Goal: Information Seeking & Learning: Learn about a topic

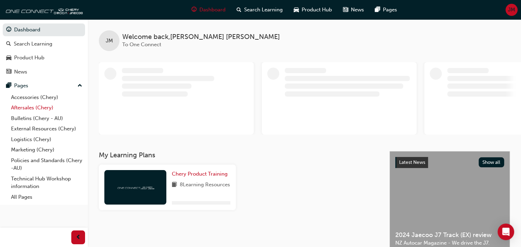
click at [20, 107] on link "Aftersales (Chery)" at bounding box center [46, 107] width 77 height 11
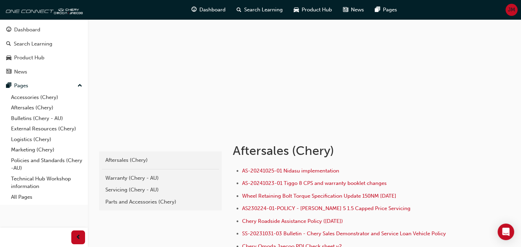
scroll to position [69, 0]
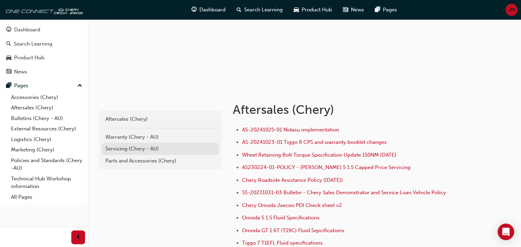
click at [135, 152] on div "Servicing (Chery - AU)" at bounding box center [160, 149] width 110 height 8
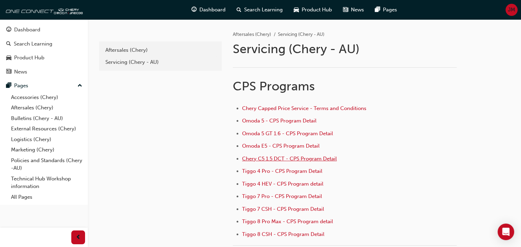
click at [291, 156] on span "Chery C5 1.5 DCT - CPS Program Detail" at bounding box center [289, 158] width 95 height 6
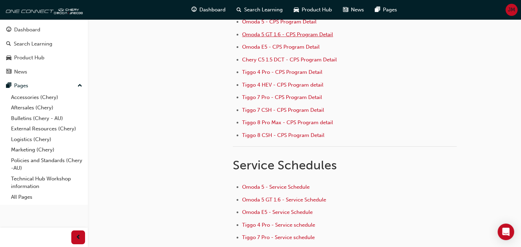
scroll to position [138, 0]
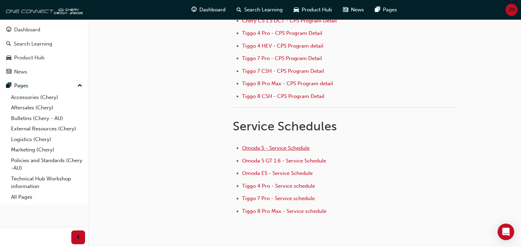
click at [284, 146] on span "Omoda 5 - Service Schedule" at bounding box center [276, 148] width 68 height 6
